Goal: Book appointment/travel/reservation

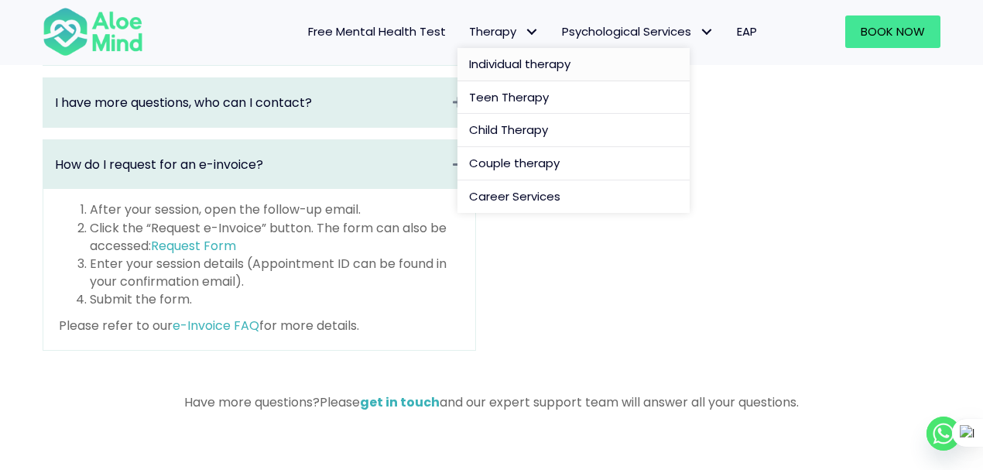
click at [480, 67] on span "Individual therapy" at bounding box center [519, 64] width 101 height 16
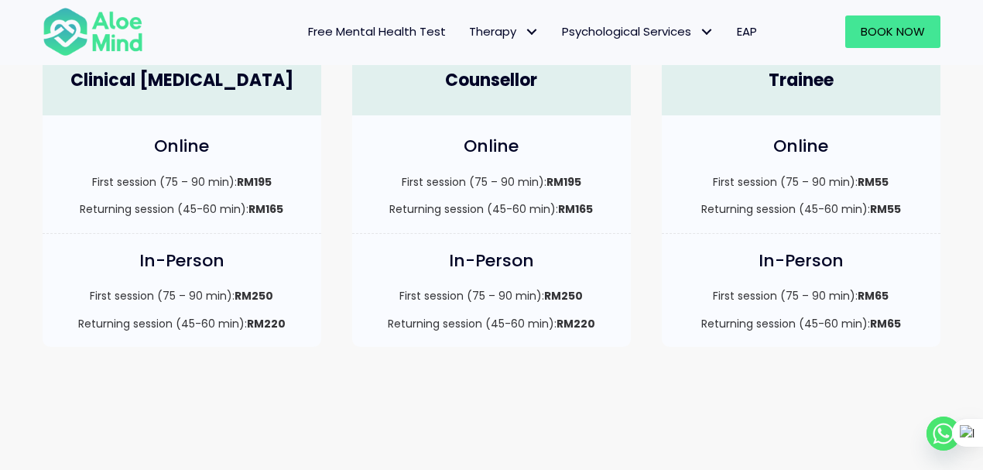
scroll to position [413, 0]
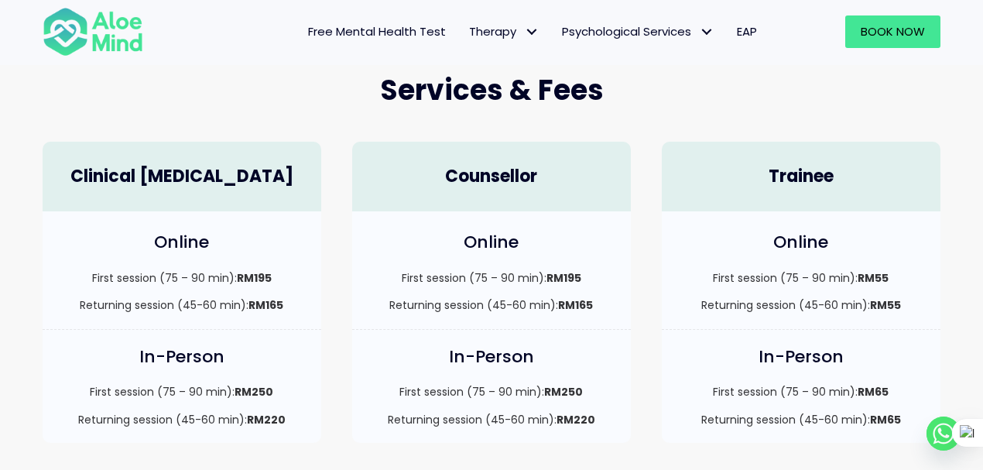
click at [181, 385] on p "First session (75 – 90 min): RM250" at bounding box center [182, 391] width 248 height 15
click at [260, 389] on strong "RM250" at bounding box center [254, 391] width 39 height 15
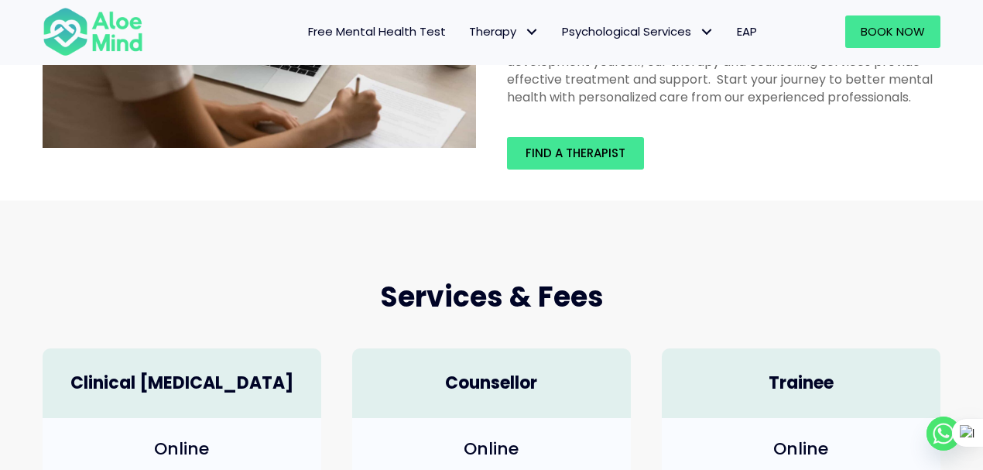
scroll to position [51, 0]
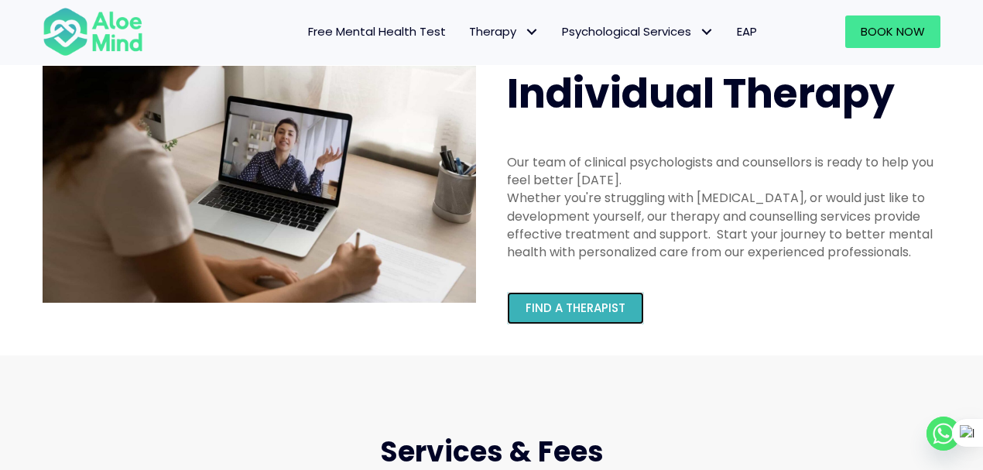
click at [546, 297] on link "Find a therapist" at bounding box center [575, 308] width 137 height 33
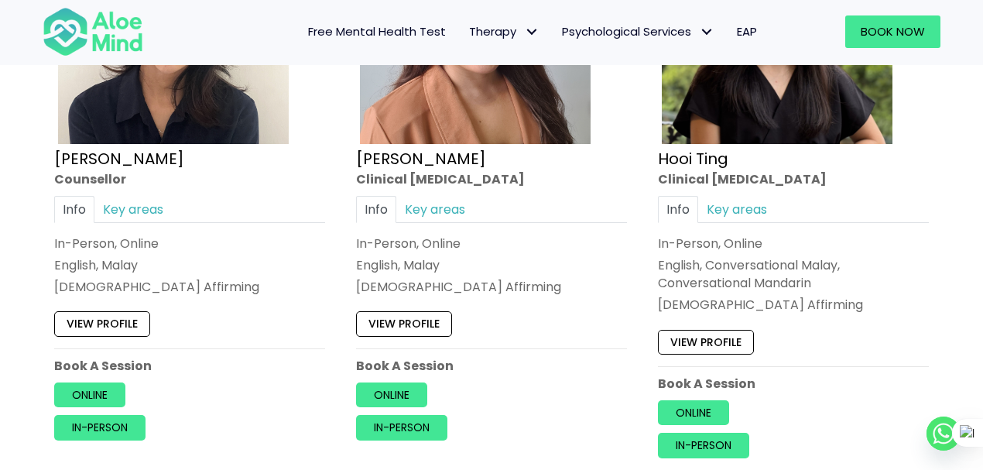
scroll to position [2705, 0]
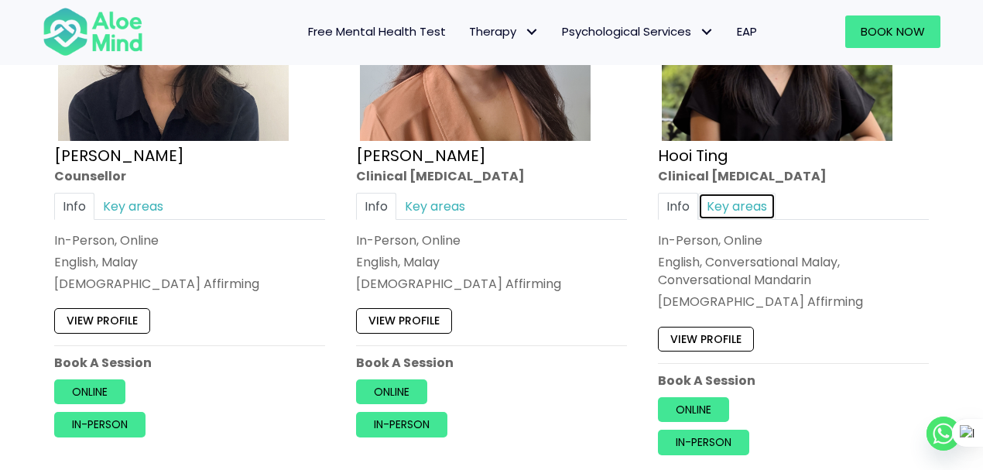
click at [749, 212] on link "Key areas" at bounding box center [736, 205] width 77 height 27
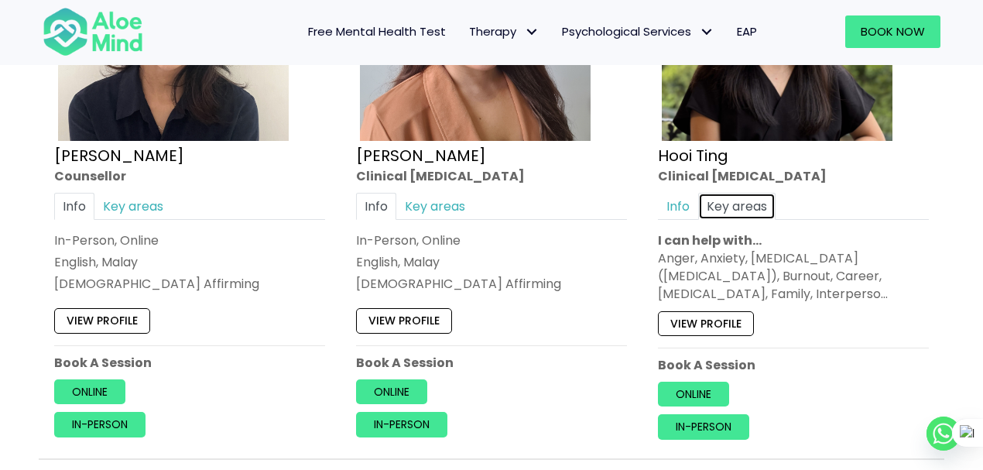
click at [745, 200] on link "Key areas" at bounding box center [736, 205] width 77 height 27
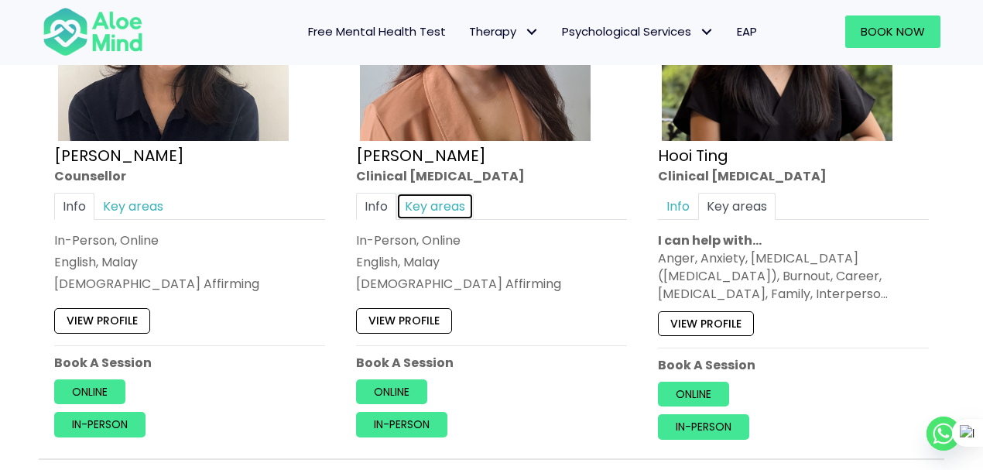
click at [435, 204] on link "Key areas" at bounding box center [434, 205] width 77 height 27
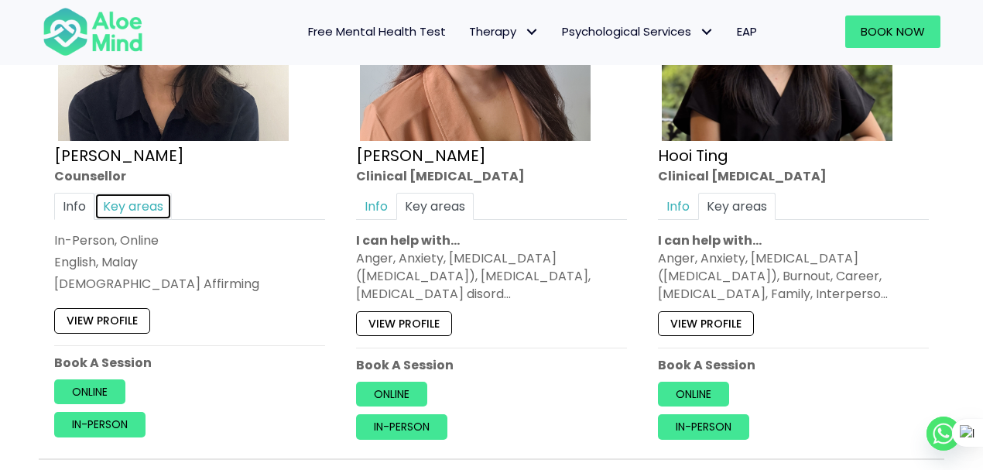
click at [137, 207] on link "Key areas" at bounding box center [132, 205] width 77 height 27
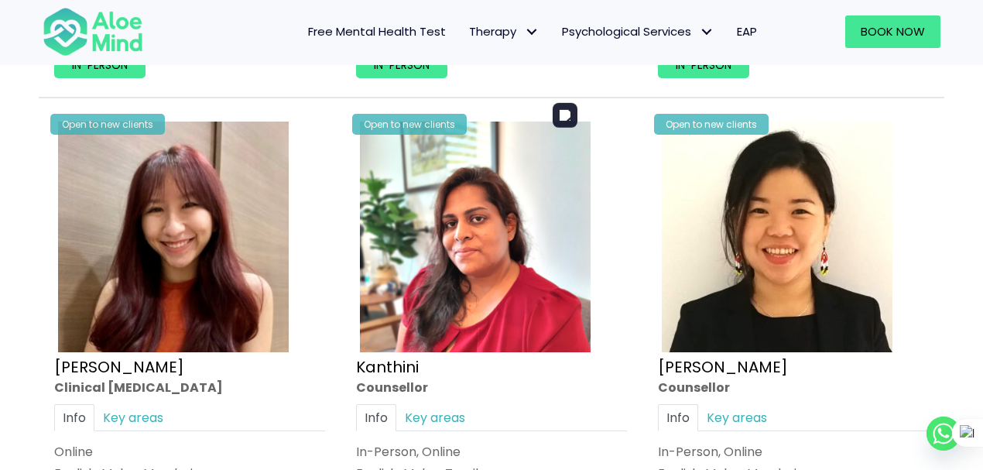
scroll to position [3221, 0]
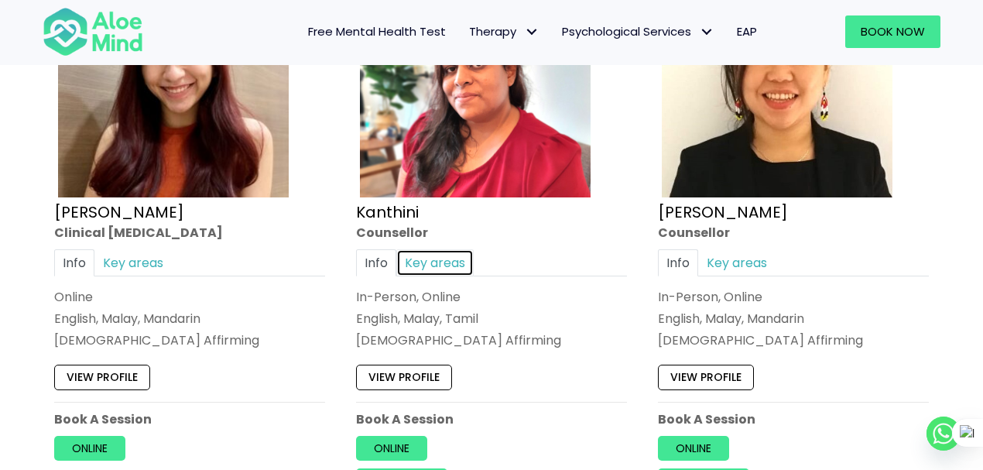
click at [437, 253] on link "Key areas" at bounding box center [434, 262] width 77 height 27
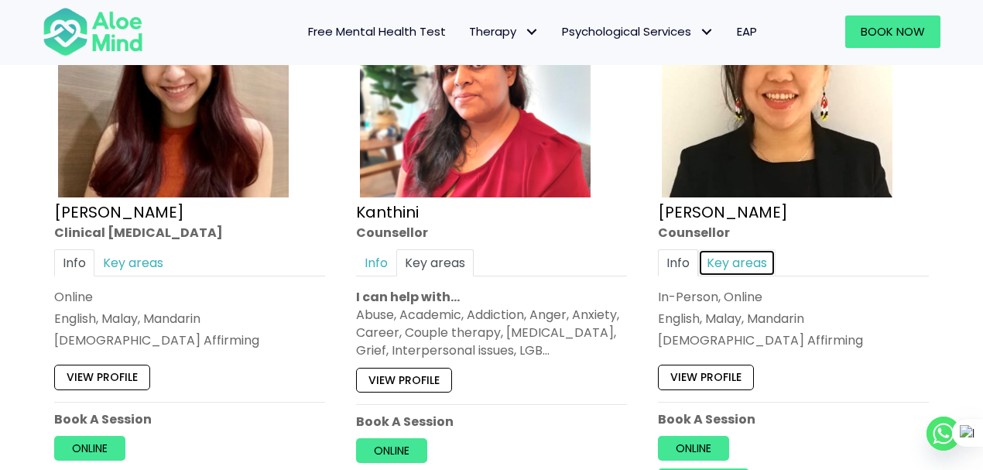
click at [755, 259] on link "Key areas" at bounding box center [736, 262] width 77 height 27
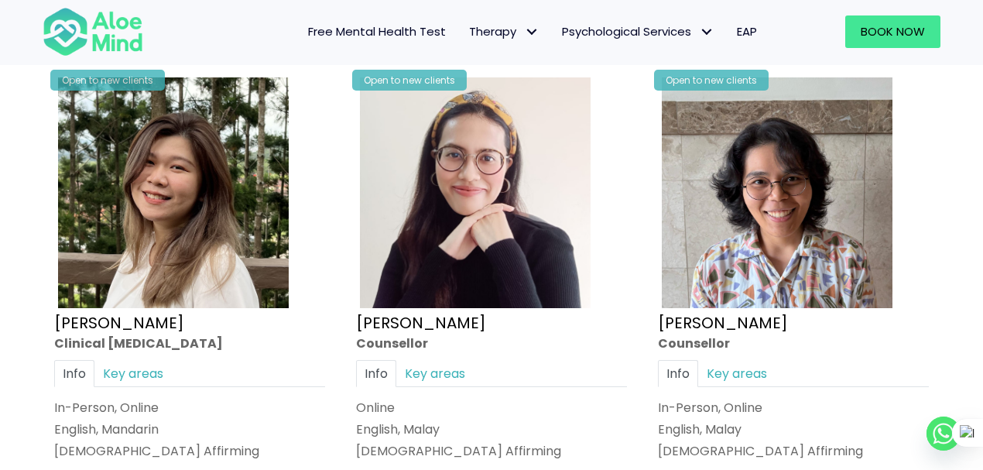
scroll to position [3840, 0]
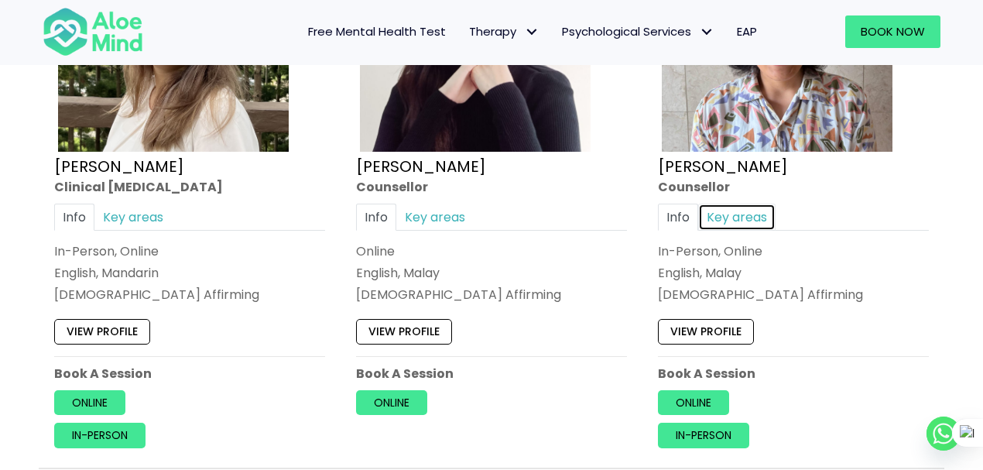
click at [733, 210] on link "Key areas" at bounding box center [736, 217] width 77 height 27
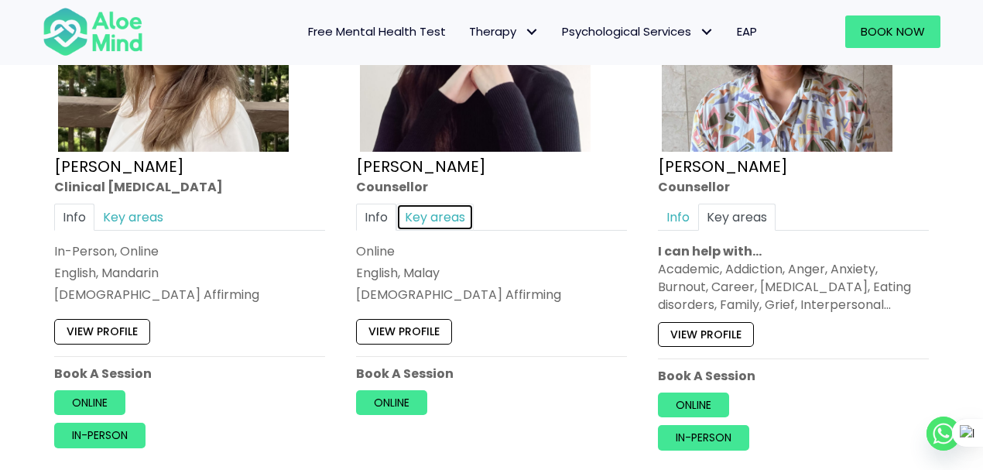
click at [420, 213] on link "Key areas" at bounding box center [434, 217] width 77 height 27
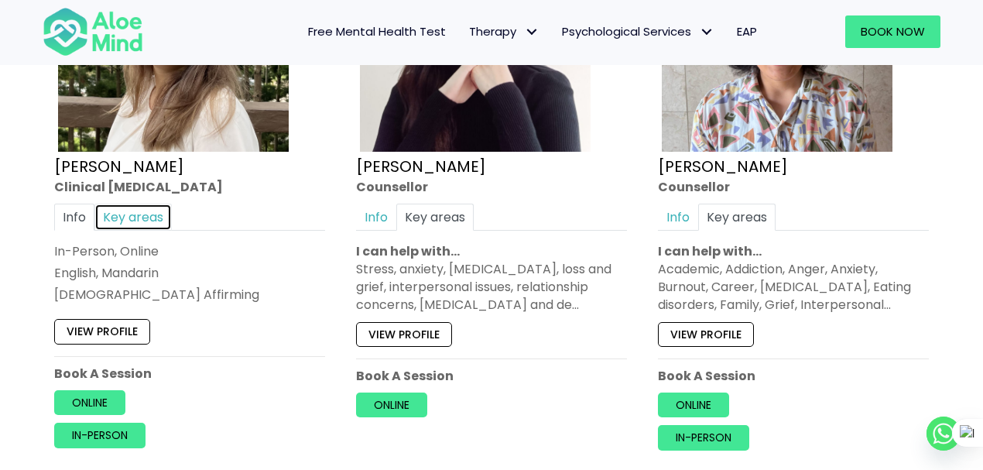
click at [133, 215] on link "Key areas" at bounding box center [132, 217] width 77 height 27
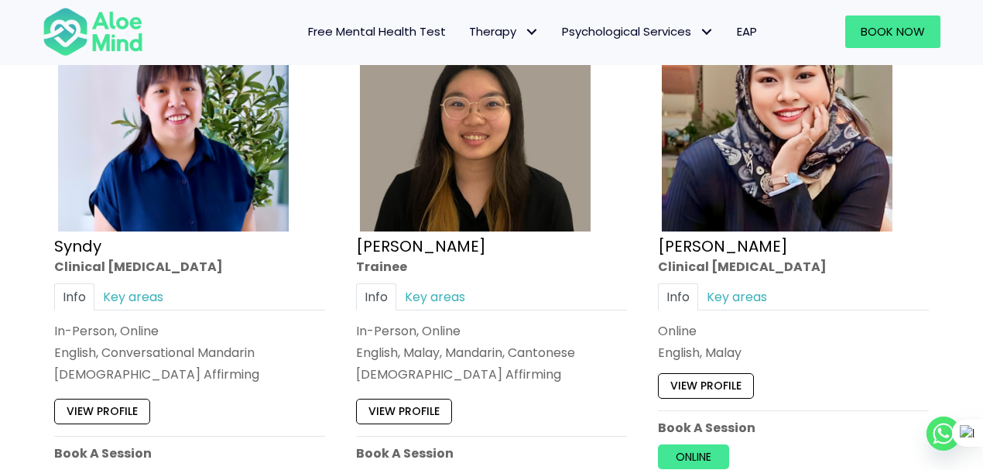
scroll to position [5027, 0]
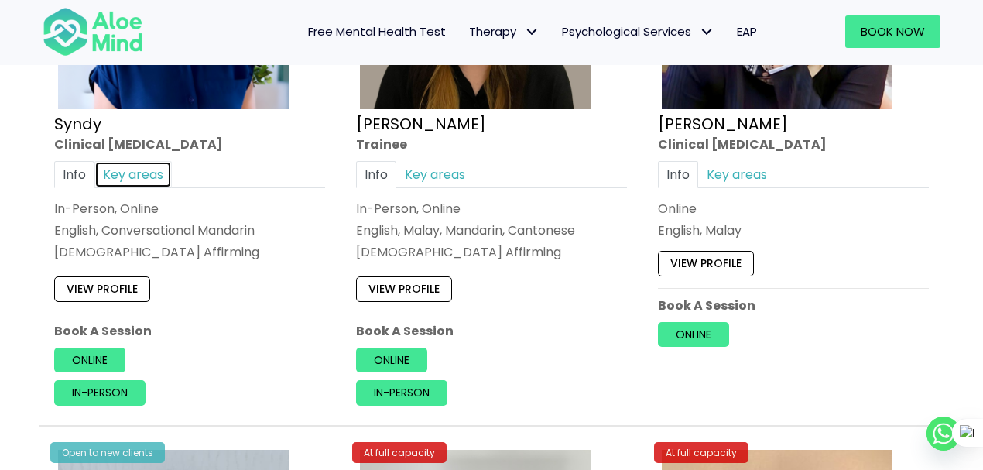
click at [143, 161] on link "Key areas" at bounding box center [132, 174] width 77 height 27
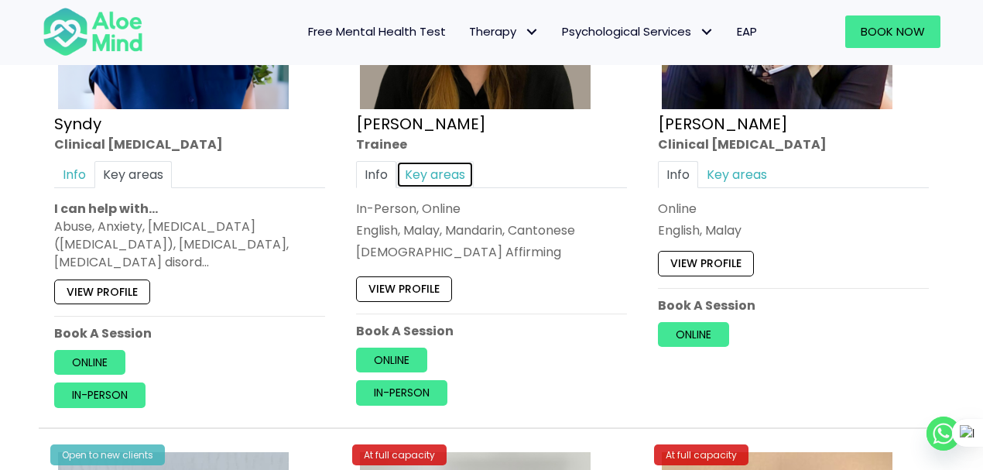
click at [460, 164] on link "Key areas" at bounding box center [434, 174] width 77 height 27
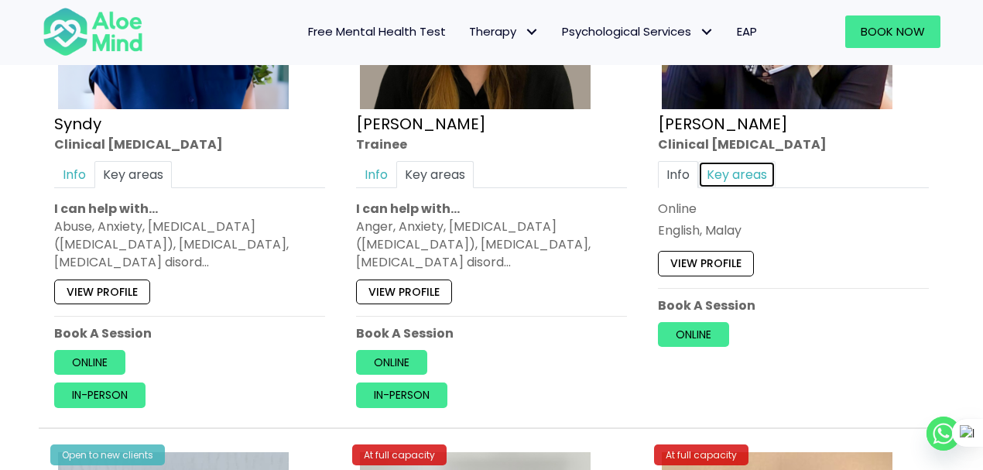
click at [758, 163] on link "Key areas" at bounding box center [736, 174] width 77 height 27
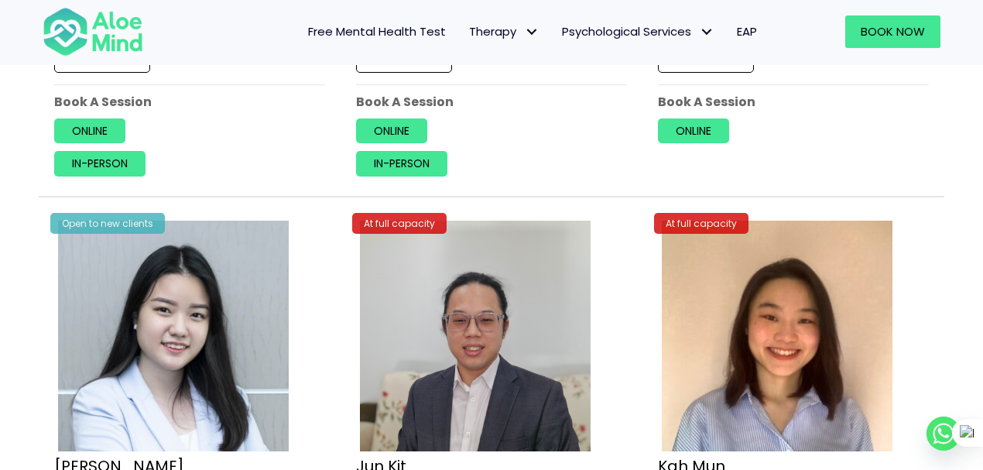
scroll to position [5440, 0]
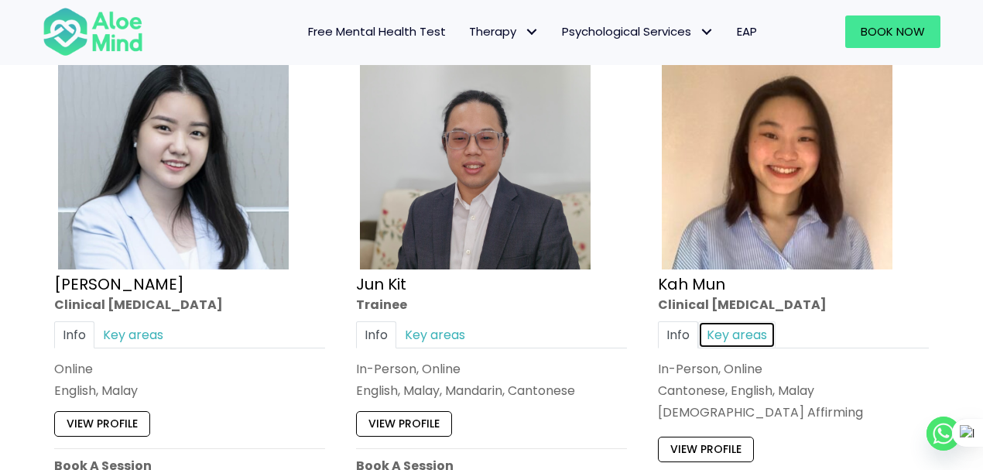
click at [735, 321] on link "Key areas" at bounding box center [736, 334] width 77 height 27
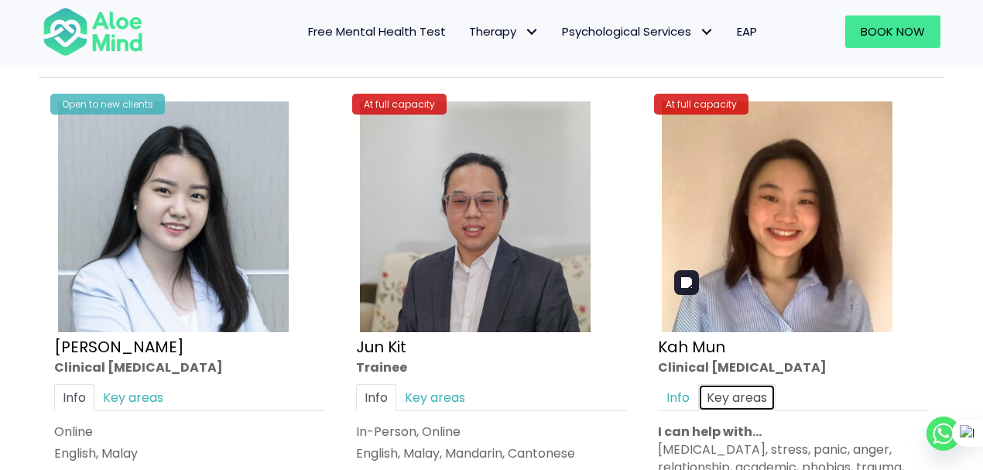
scroll to position [5388, 0]
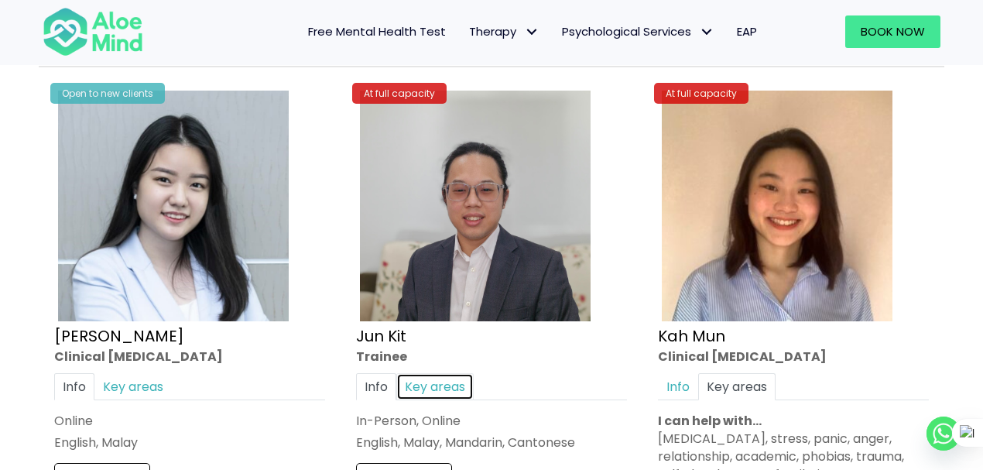
click at [421, 379] on link "Key areas" at bounding box center [434, 386] width 77 height 27
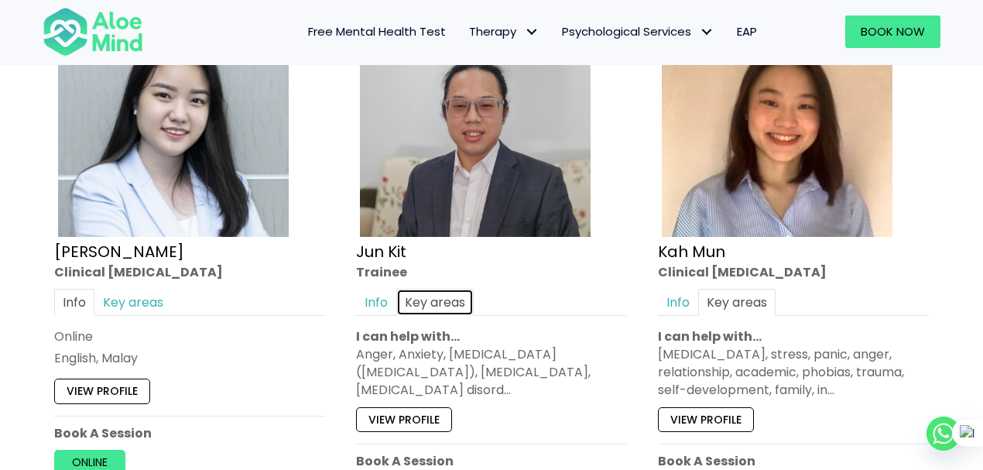
scroll to position [5491, 0]
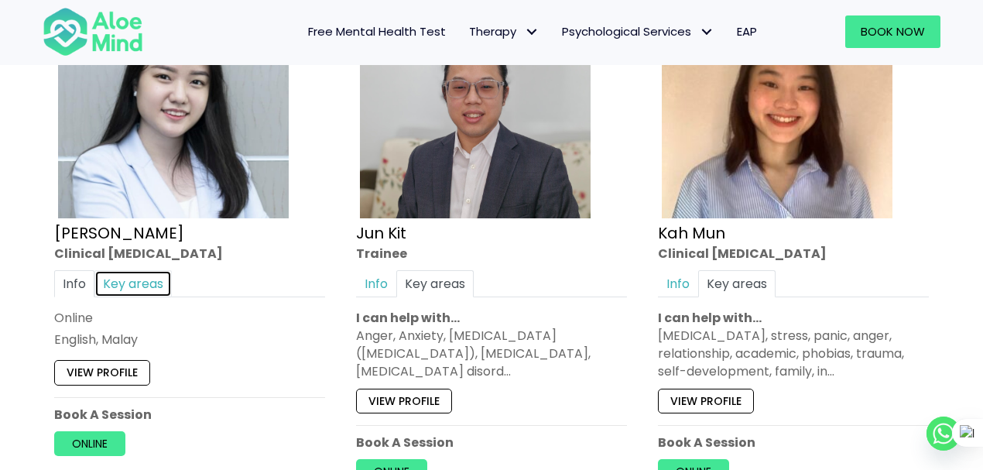
click at [133, 270] on link "Key areas" at bounding box center [132, 283] width 77 height 27
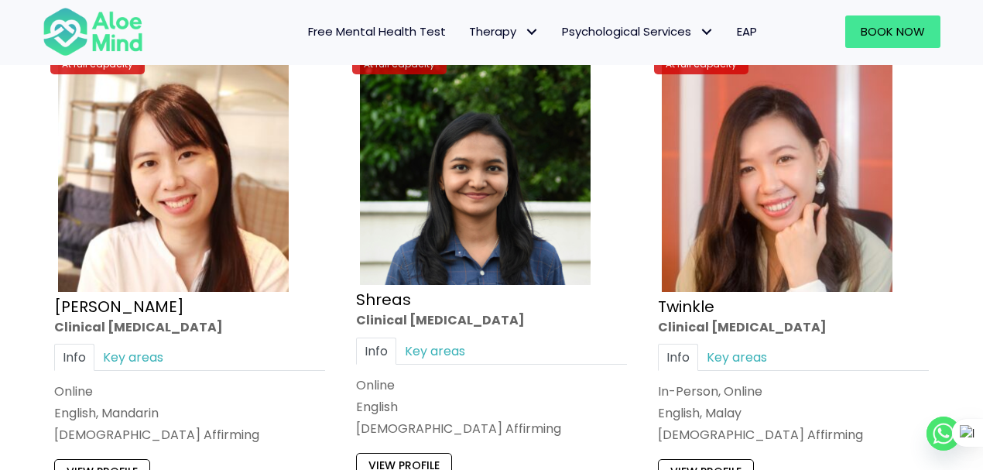
scroll to position [6059, 0]
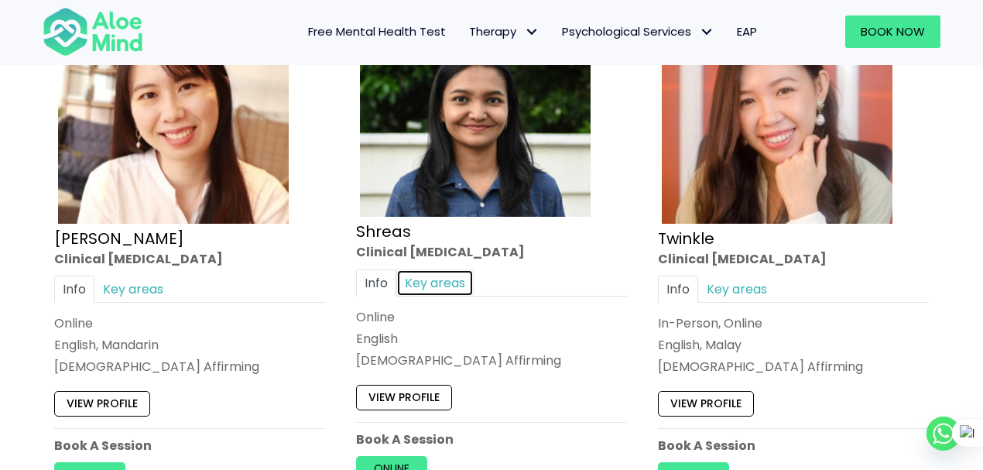
click at [420, 269] on link "Key areas" at bounding box center [434, 282] width 77 height 27
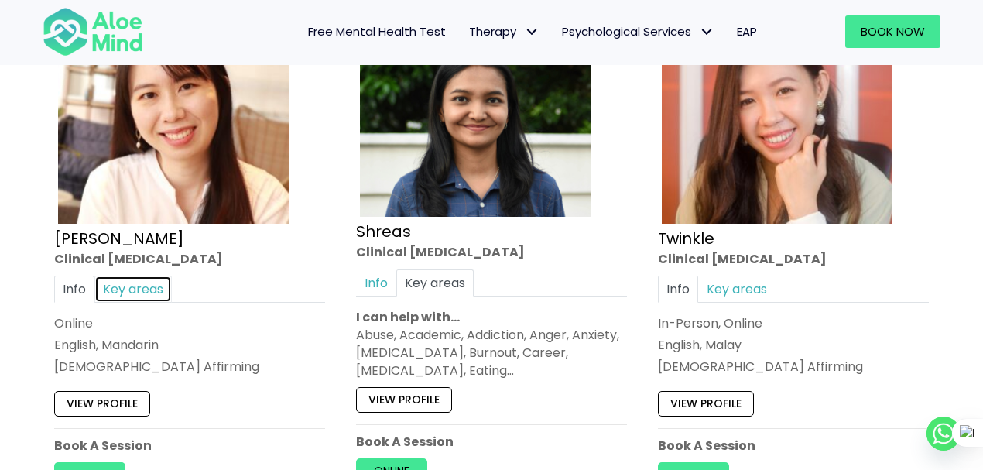
click at [147, 284] on link "Key areas" at bounding box center [132, 288] width 77 height 27
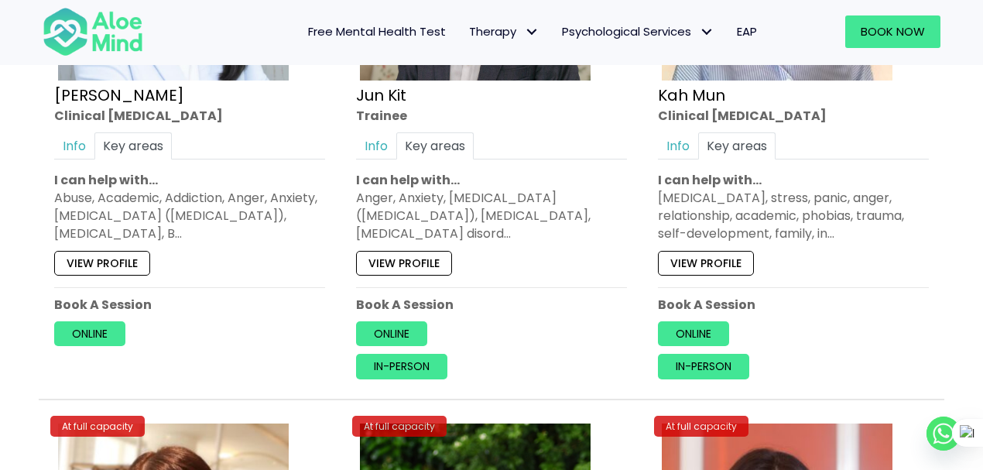
scroll to position [5698, 0]
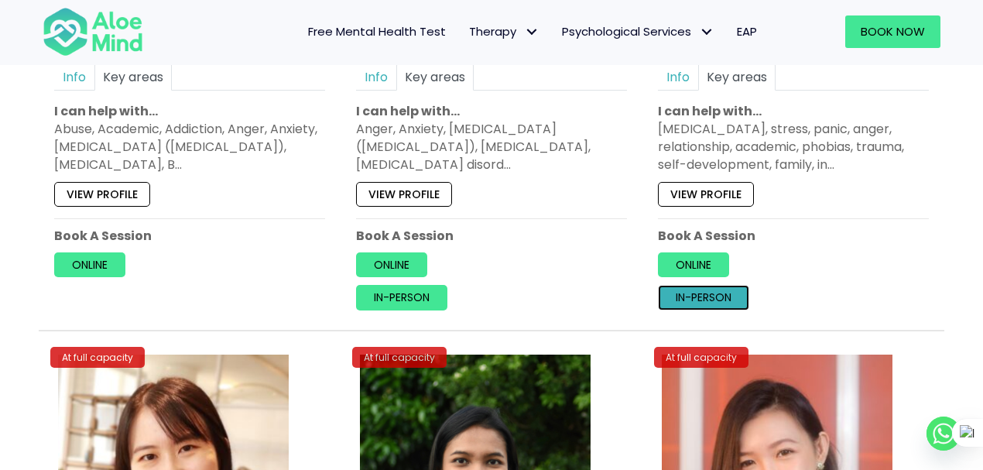
click at [723, 290] on link "In-person" at bounding box center [703, 297] width 91 height 25
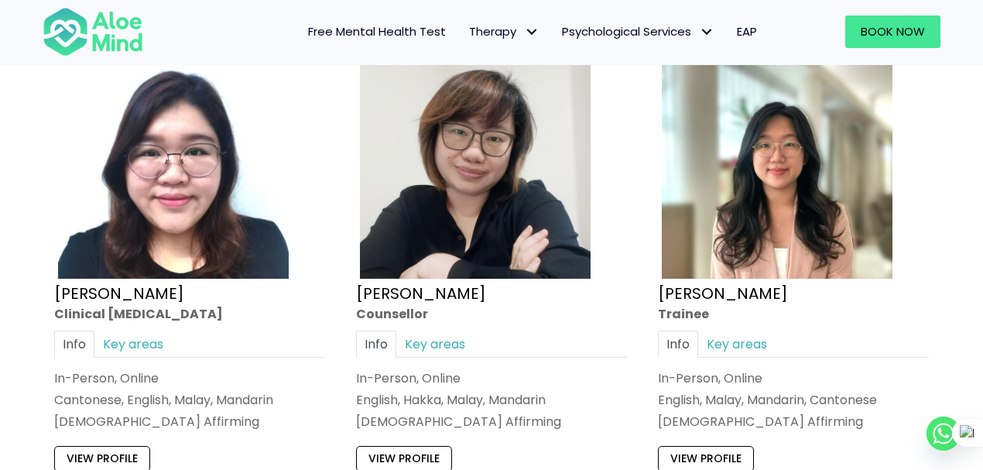
scroll to position [6575, 0]
click at [148, 342] on div "Info Key areas In-Person, Online Cantonese, English, Malay, Mandarin LGBTQ Affi…" at bounding box center [189, 381] width 271 height 101
click at [148, 335] on link "Key areas" at bounding box center [132, 344] width 77 height 27
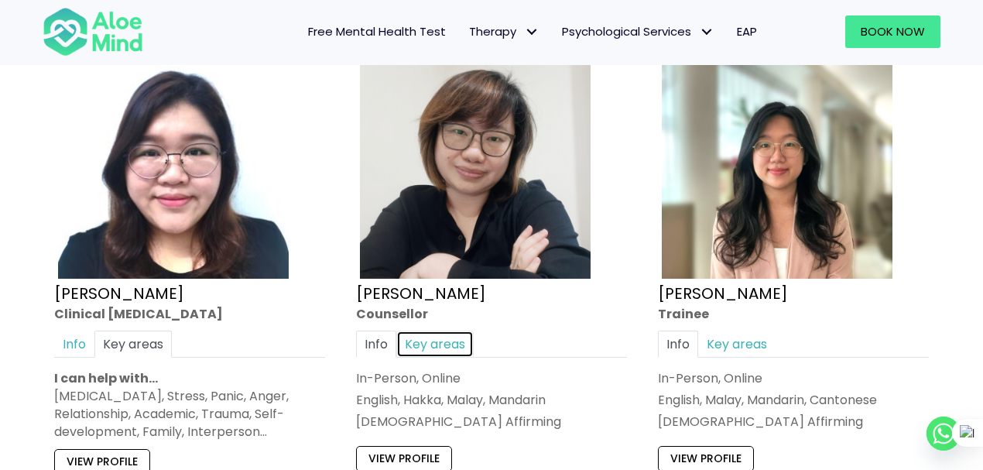
click at [440, 331] on link "Key areas" at bounding box center [434, 344] width 77 height 27
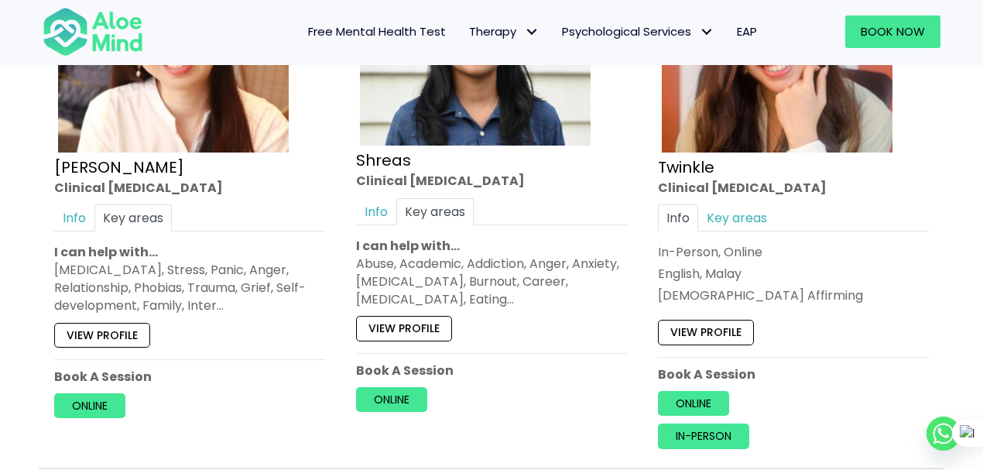
scroll to position [6111, 0]
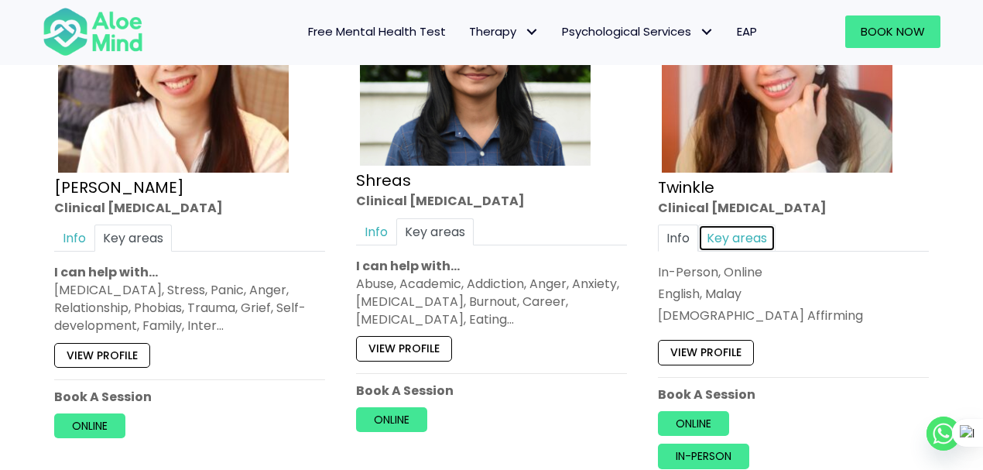
click at [751, 224] on link "Key areas" at bounding box center [736, 237] width 77 height 27
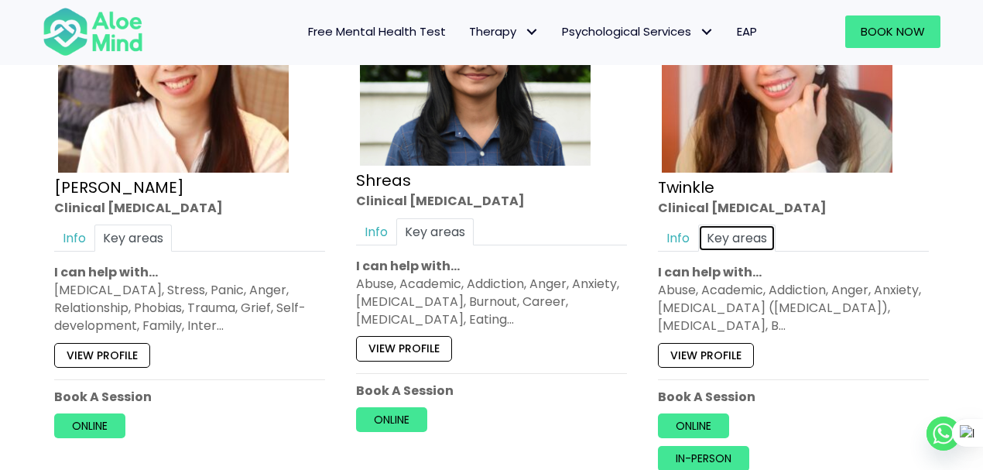
click at [751, 224] on link "Key areas" at bounding box center [736, 237] width 77 height 27
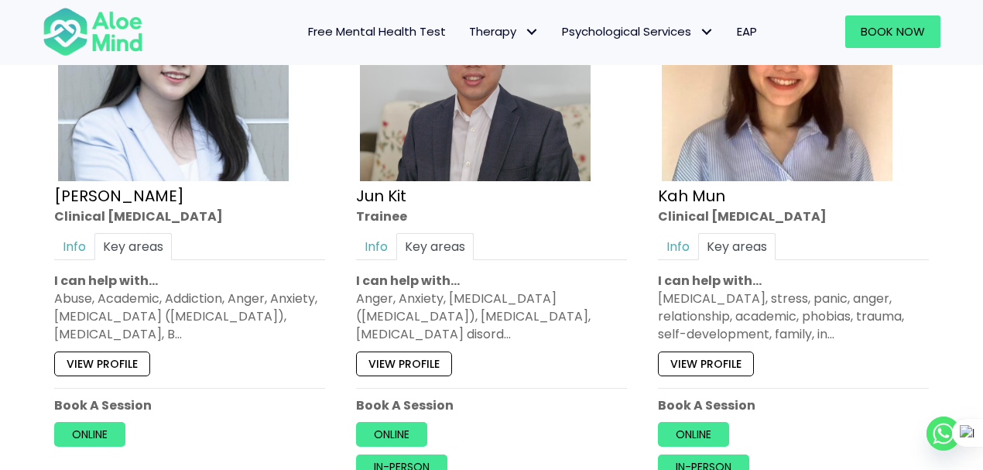
scroll to position [5595, 0]
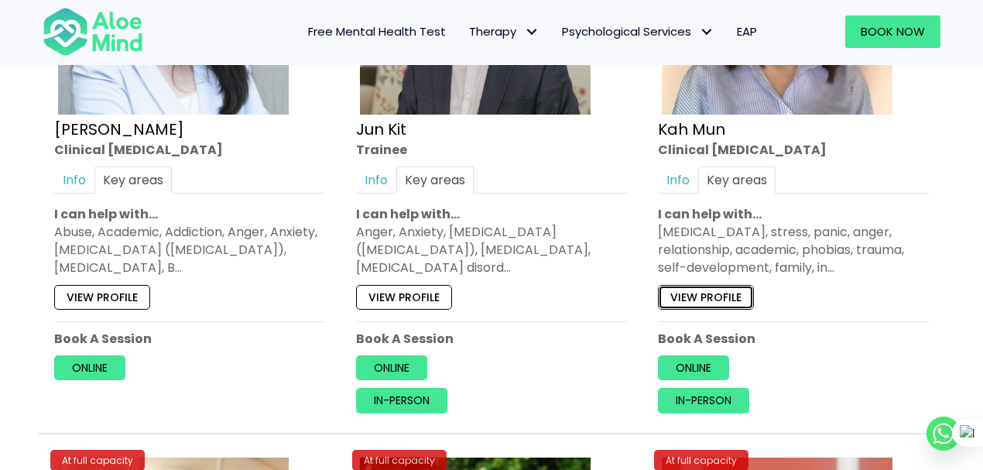
click at [735, 285] on link "View profile" at bounding box center [706, 297] width 96 height 25
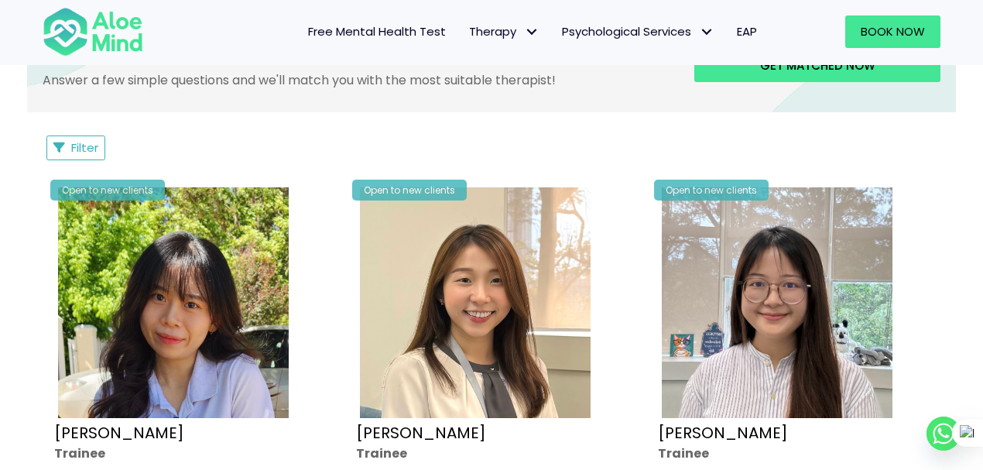
scroll to position [228, 0]
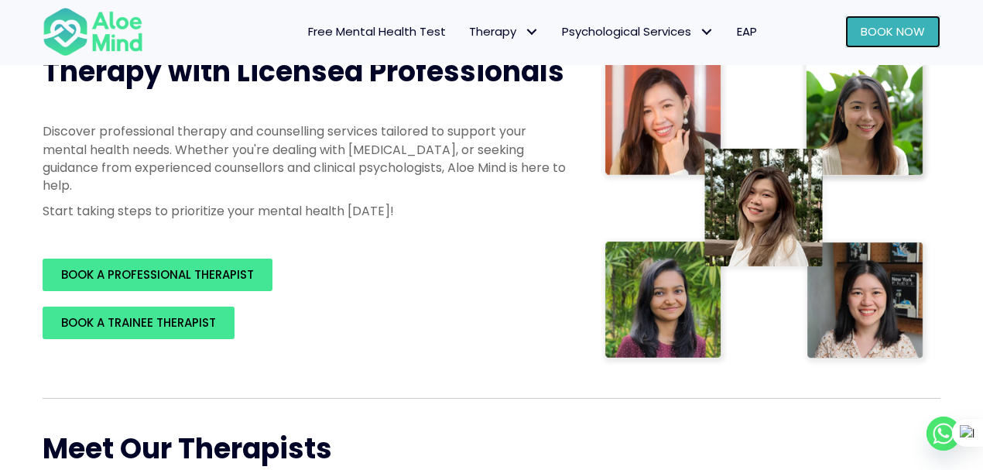
click at [886, 31] on span "Book Now" at bounding box center [893, 31] width 64 height 16
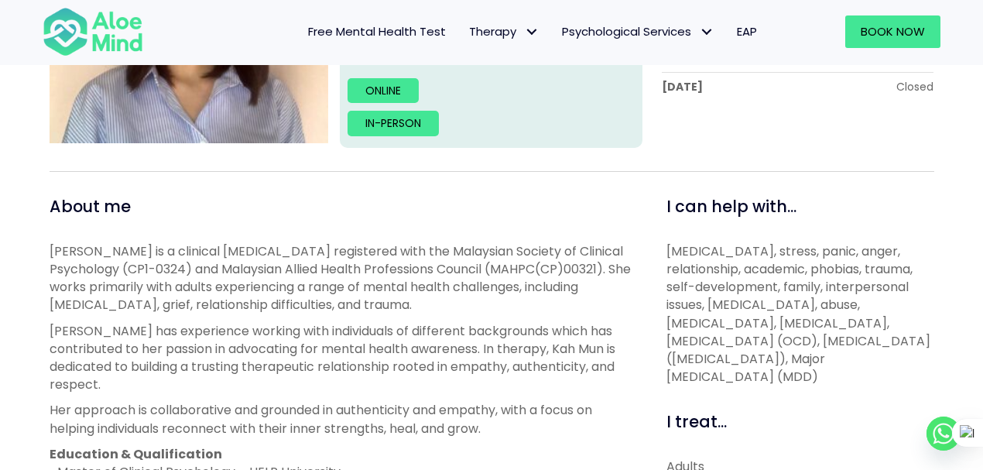
scroll to position [413, 0]
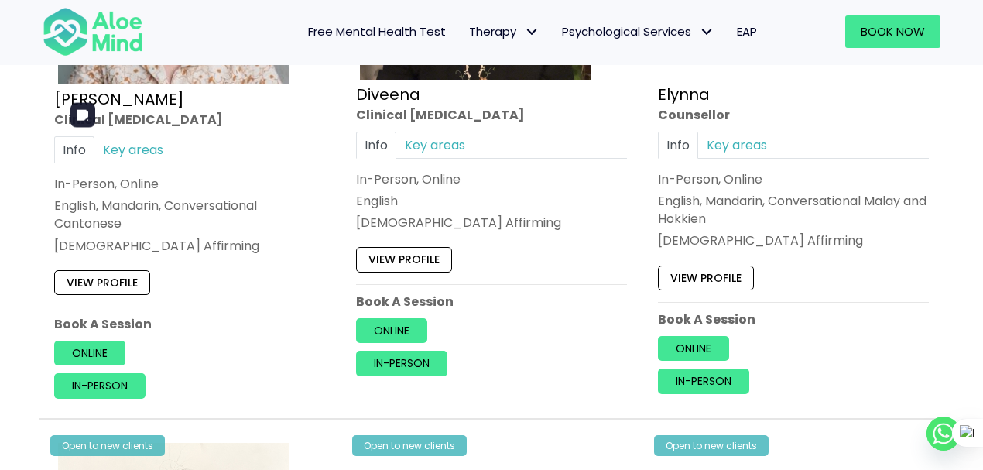
scroll to position [2270, 0]
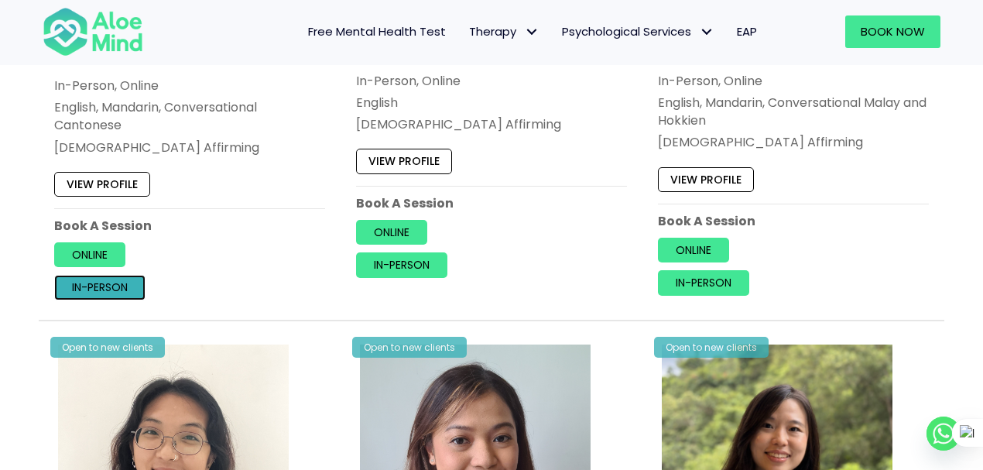
click at [110, 283] on link "In-person" at bounding box center [99, 287] width 91 height 25
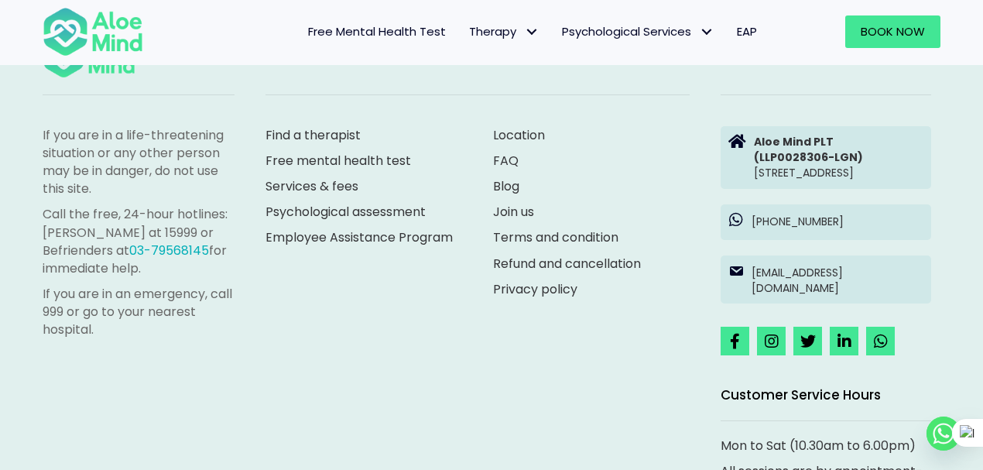
scroll to position [7146, 0]
